Goal: Transaction & Acquisition: Book appointment/travel/reservation

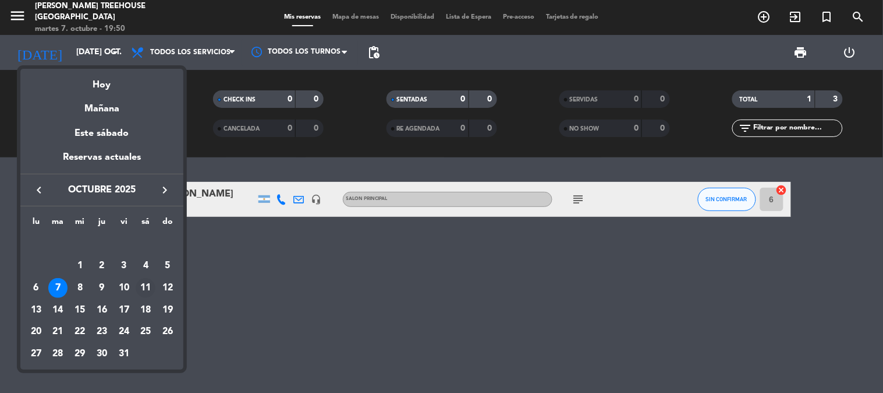
click at [149, 294] on div "11" at bounding box center [146, 288] width 20 height 20
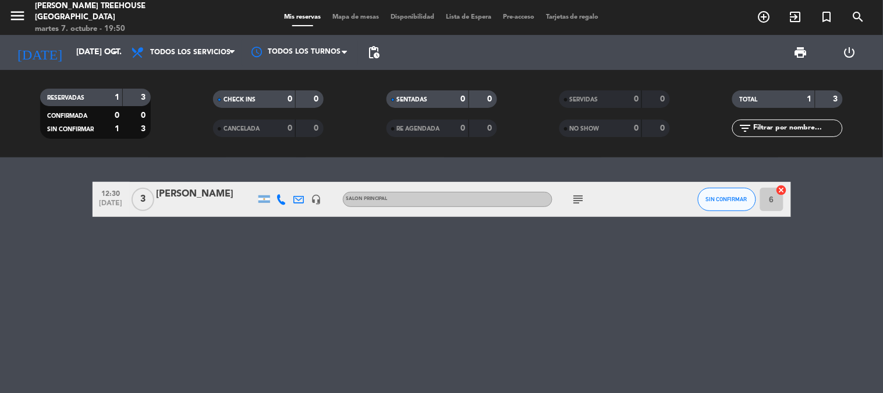
type input "sáb. [DATE]"
click at [764, 16] on icon "add_circle_outline" at bounding box center [765, 17] width 14 height 14
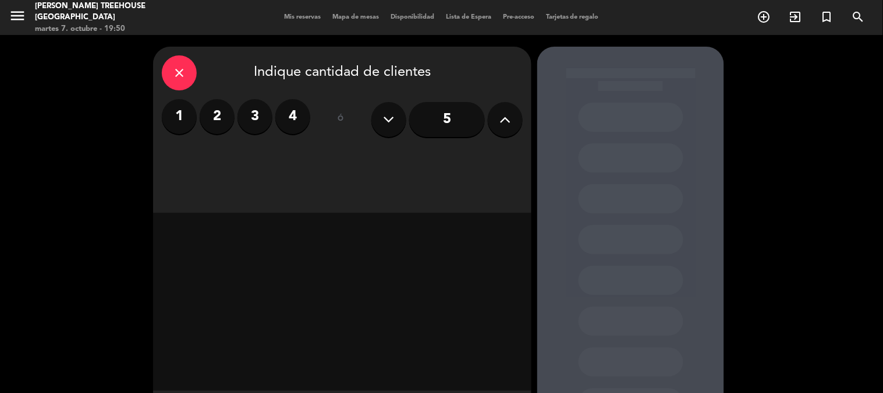
click at [511, 121] on icon at bounding box center [505, 119] width 11 height 17
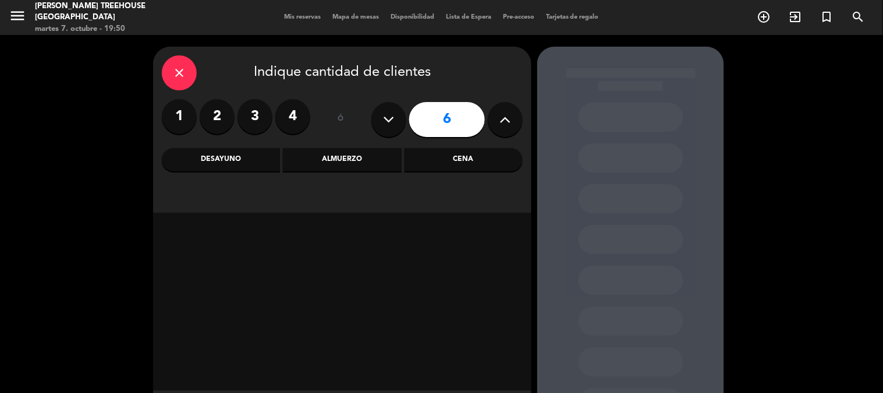
click at [511, 121] on icon at bounding box center [505, 119] width 11 height 17
type input "8"
click at [220, 158] on div "Desayuno" at bounding box center [221, 159] width 118 height 23
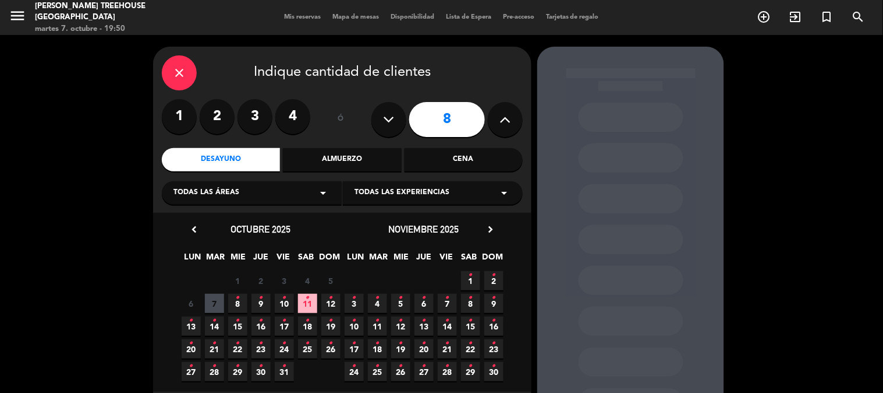
click at [310, 303] on span "11 •" at bounding box center [307, 303] width 19 height 19
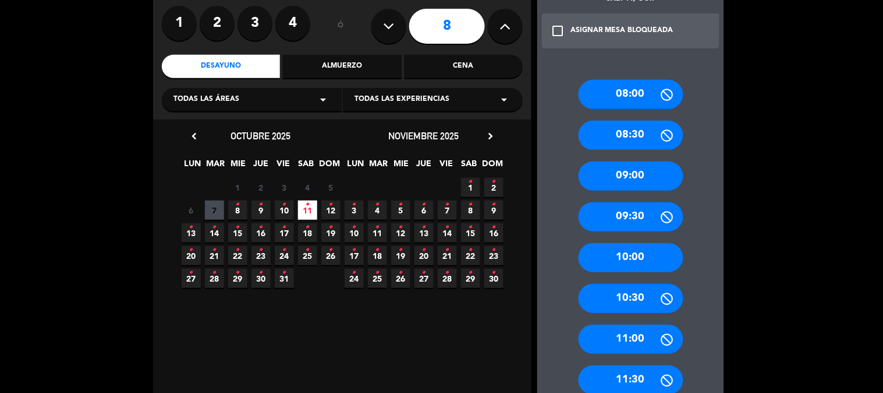
scroll to position [111, 0]
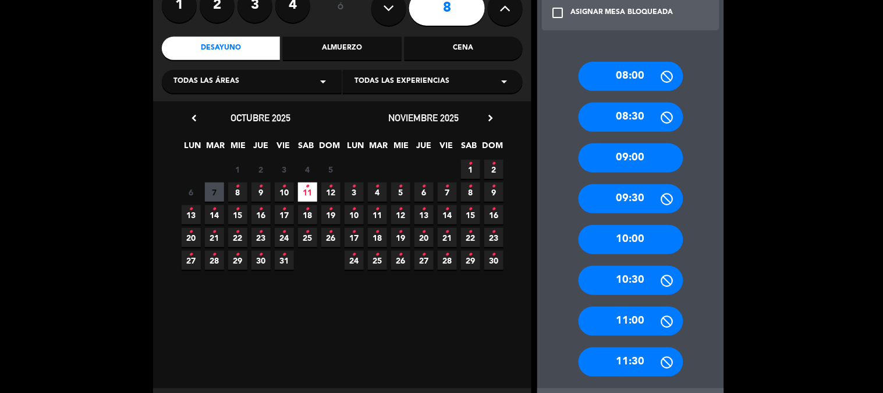
click at [652, 274] on div "10:30" at bounding box center [631, 280] width 105 height 29
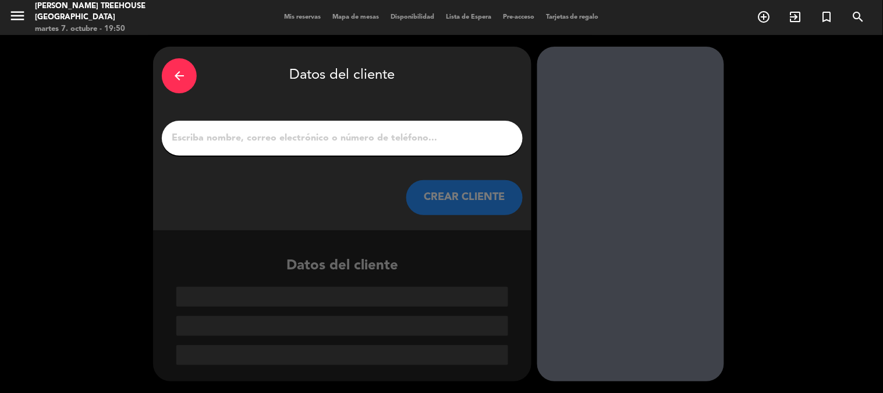
scroll to position [0, 0]
click at [310, 136] on input "1" at bounding box center [343, 138] width 344 height 16
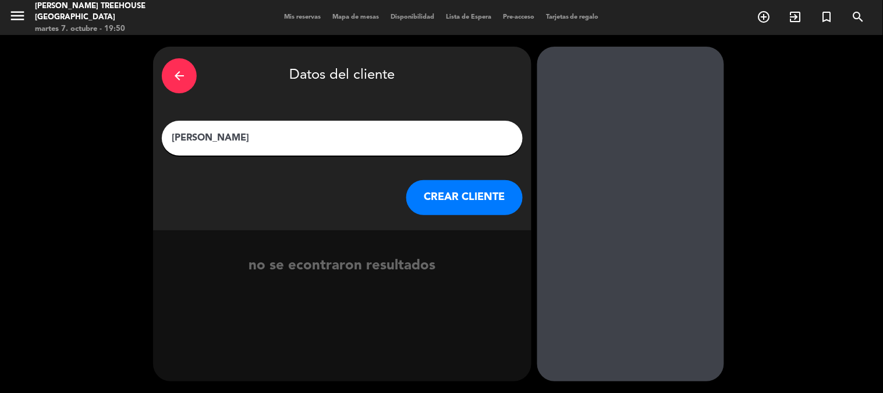
type input "[PERSON_NAME]"
click at [486, 205] on button "CREAR CLIENTE" at bounding box center [464, 197] width 116 height 35
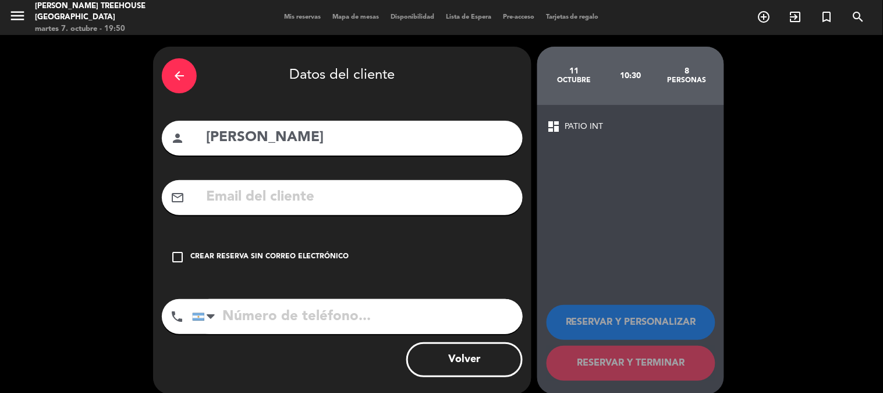
click at [178, 252] on icon "check_box_outline_blank" at bounding box center [178, 257] width 14 height 14
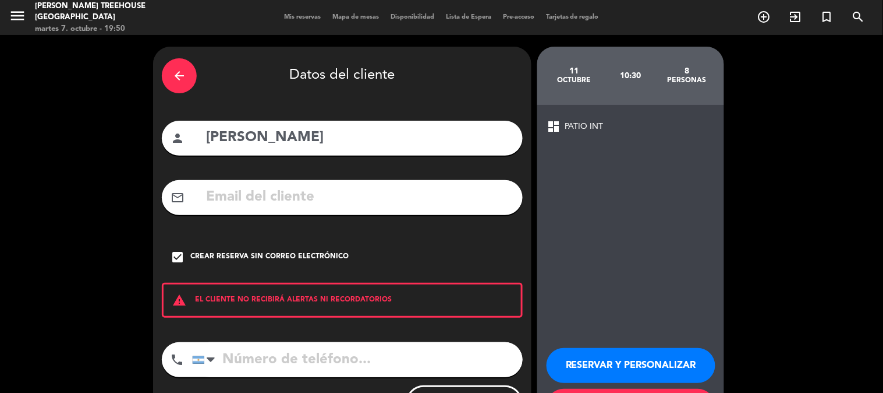
scroll to position [56, 0]
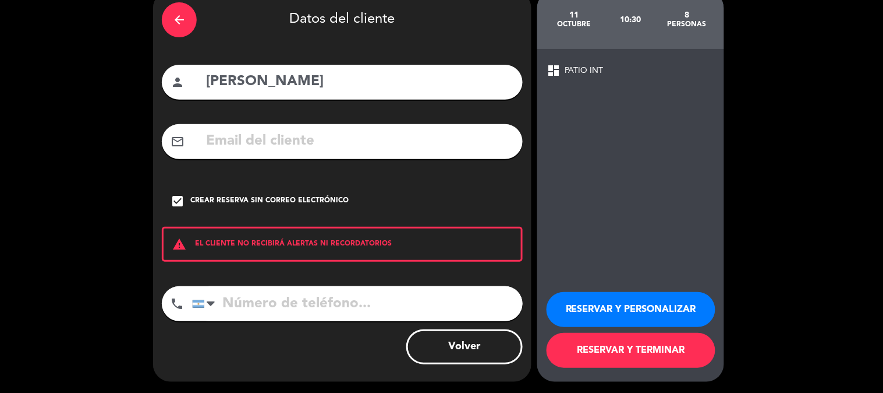
click at [602, 67] on span "PATIO INT" at bounding box center [584, 70] width 39 height 13
click at [621, 301] on button "RESERVAR Y PERSONALIZAR" at bounding box center [631, 309] width 169 height 35
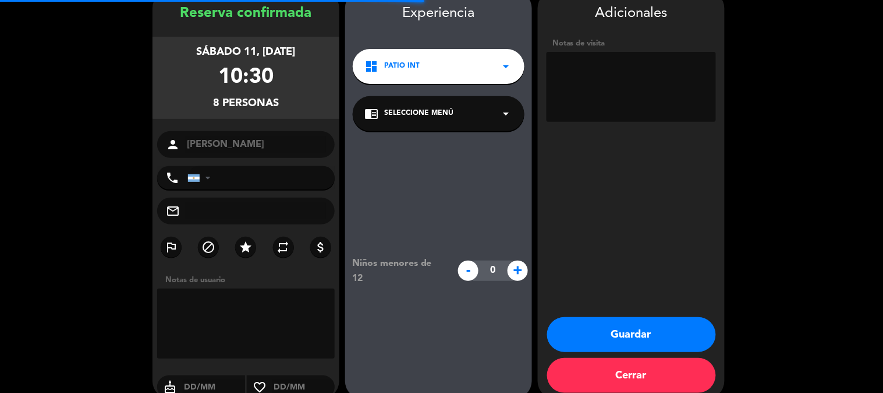
scroll to position [47, 0]
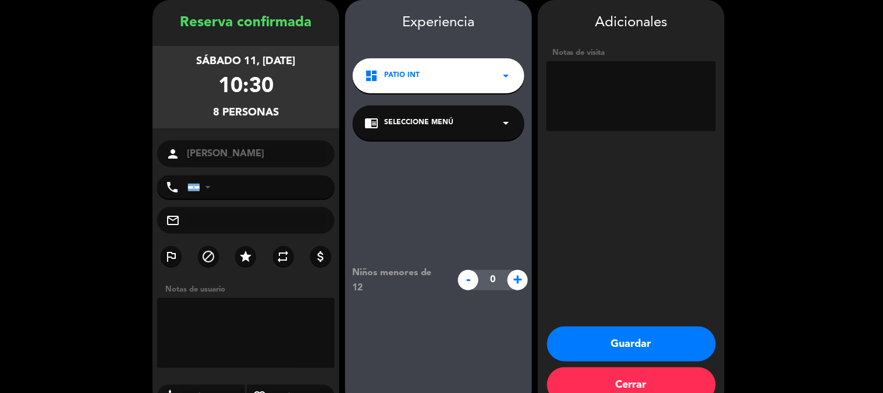
click at [507, 76] on icon "arrow_drop_down" at bounding box center [506, 76] width 14 height 14
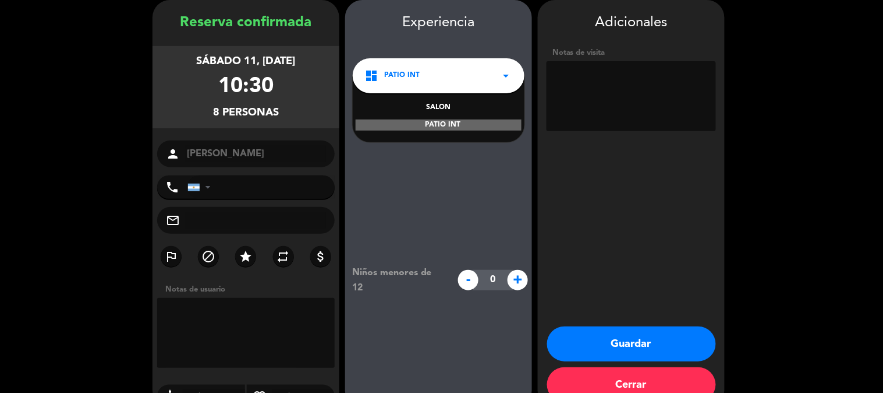
click at [471, 121] on div "PATIO INT" at bounding box center [439, 125] width 166 height 12
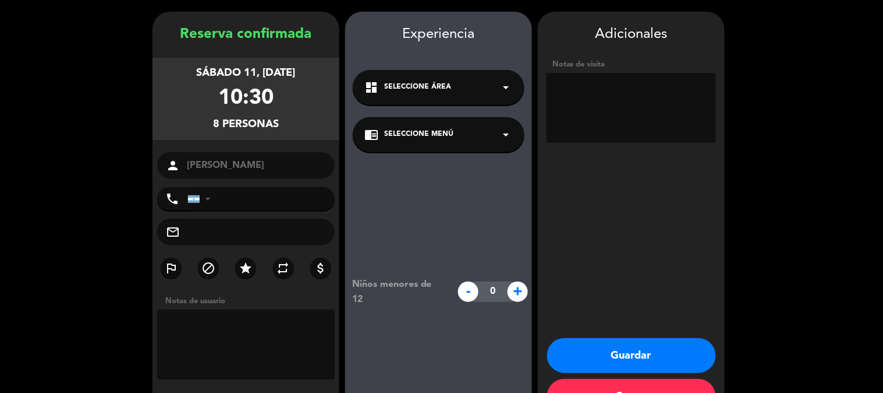
scroll to position [0, 0]
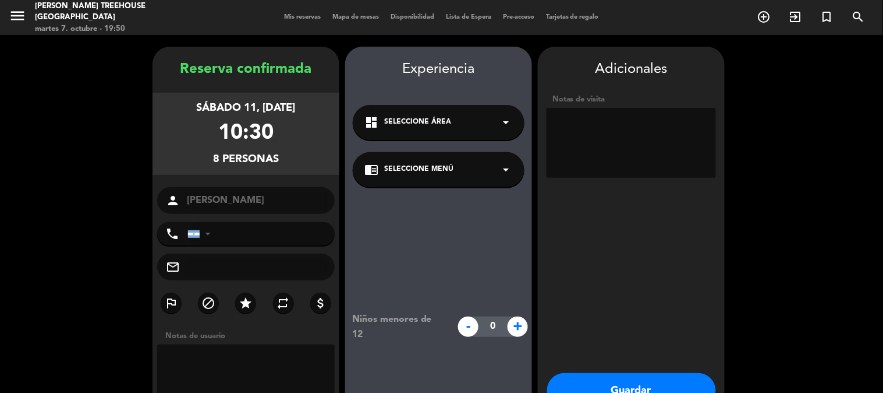
click at [602, 142] on textarea at bounding box center [631, 143] width 169 height 70
type textarea "12 personas, autorizada por [PERSON_NAME]"
click at [510, 137] on div "dashboard Seleccione Área arrow_drop_down" at bounding box center [439, 122] width 172 height 35
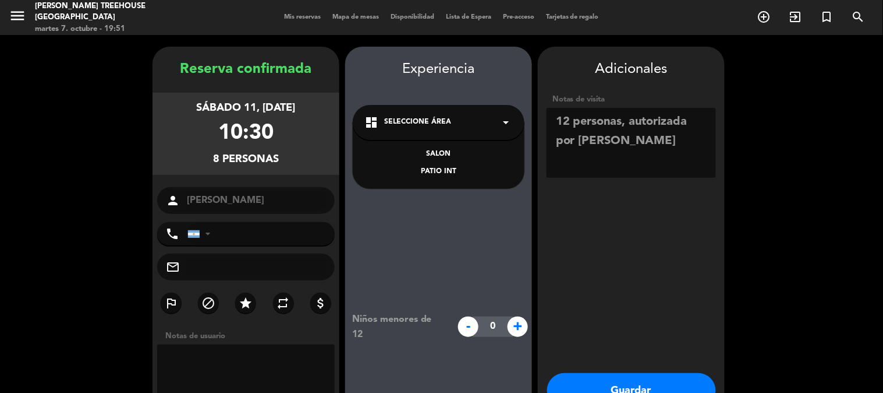
click at [443, 170] on div "PATIO INT" at bounding box center [439, 172] width 148 height 12
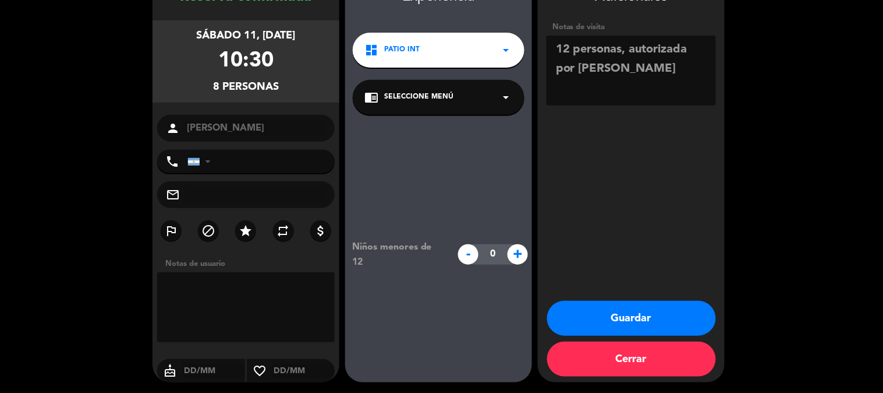
scroll to position [73, 0]
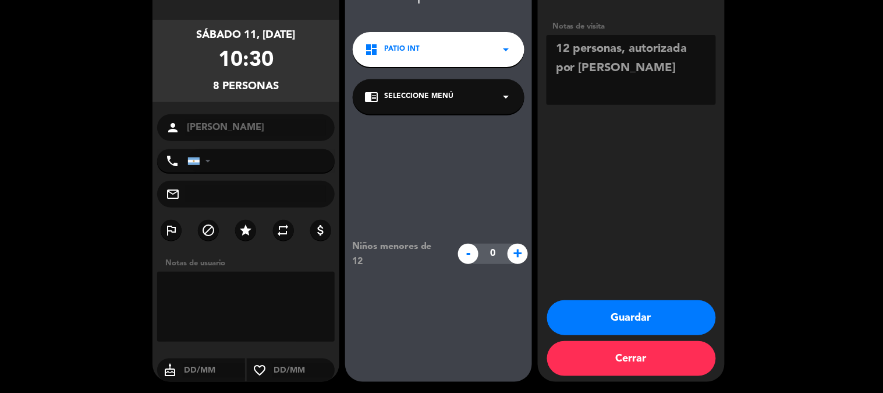
click at [631, 316] on button "Guardar" at bounding box center [631, 317] width 169 height 35
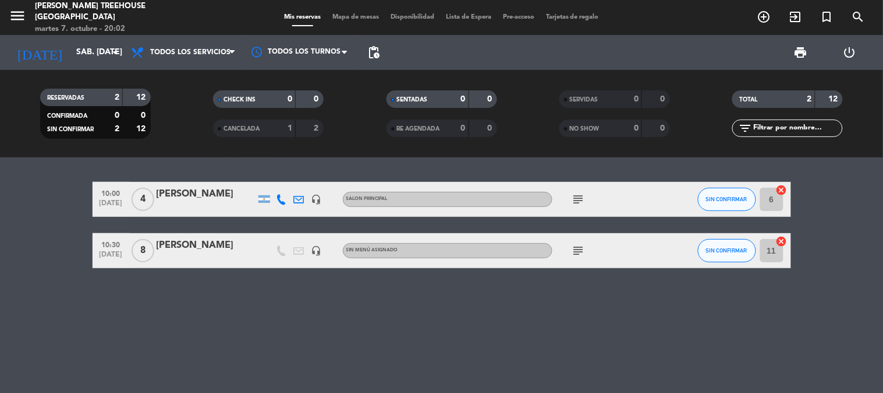
click at [583, 245] on icon "subject" at bounding box center [579, 250] width 14 height 14
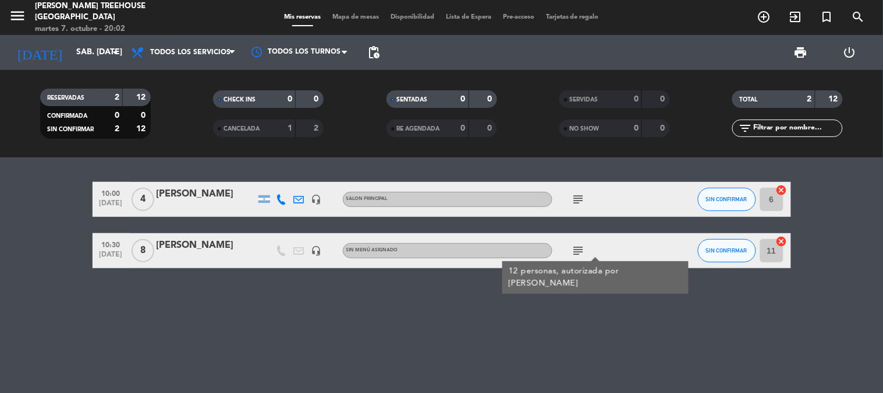
click at [580, 200] on icon "subject" at bounding box center [579, 199] width 14 height 14
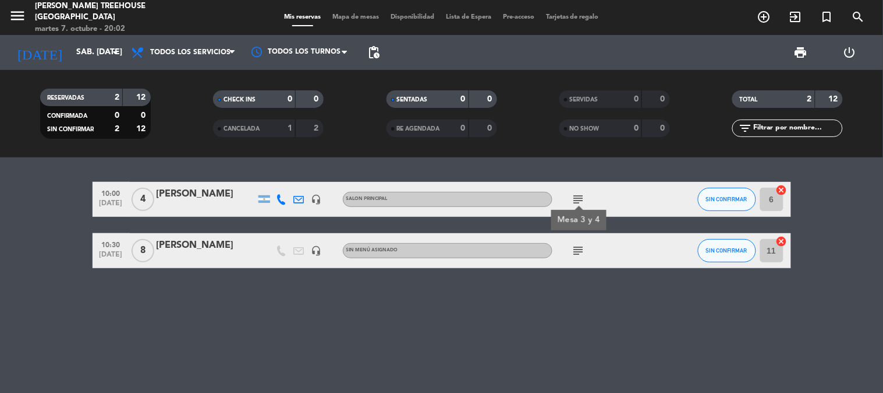
click at [580, 200] on icon "subject" at bounding box center [579, 199] width 14 height 14
click at [599, 319] on div "10:00 [DATE] 4 [PERSON_NAME] headset_mic SALON PRINCIPAL subject Mesa 3 y 4 SIN…" at bounding box center [441, 274] width 883 height 235
